Goal: Information Seeking & Learning: Check status

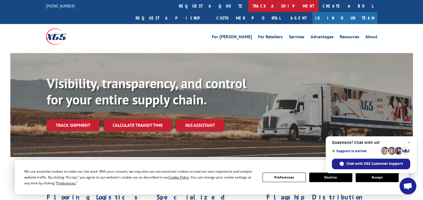
click at [248, 4] on link "track a shipment" at bounding box center [283, 6] width 70 height 12
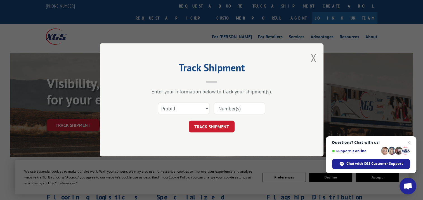
click at [230, 108] on input at bounding box center [239, 109] width 51 height 12
paste input "17496552"
type input "17496552"
click at [210, 128] on button "TRACK SHIPMENT" at bounding box center [212, 127] width 46 height 12
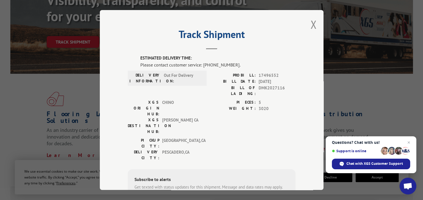
scroll to position [84, 0]
click at [311, 26] on button "Close modal" at bounding box center [313, 24] width 6 height 15
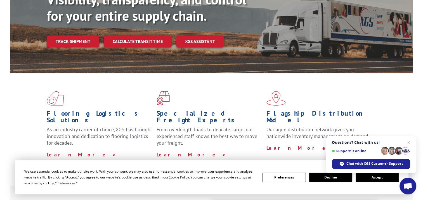
scroll to position [0, 0]
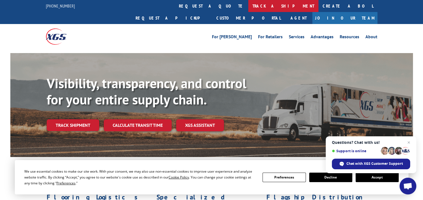
click at [248, 8] on link "track a shipment" at bounding box center [283, 6] width 70 height 12
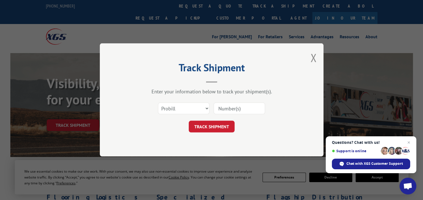
click at [226, 107] on input at bounding box center [239, 109] width 51 height 12
paste input "17496552"
type input "17496552"
click at [207, 125] on button "TRACK SHIPMENT" at bounding box center [212, 127] width 46 height 12
